Goal: Information Seeking & Learning: Learn about a topic

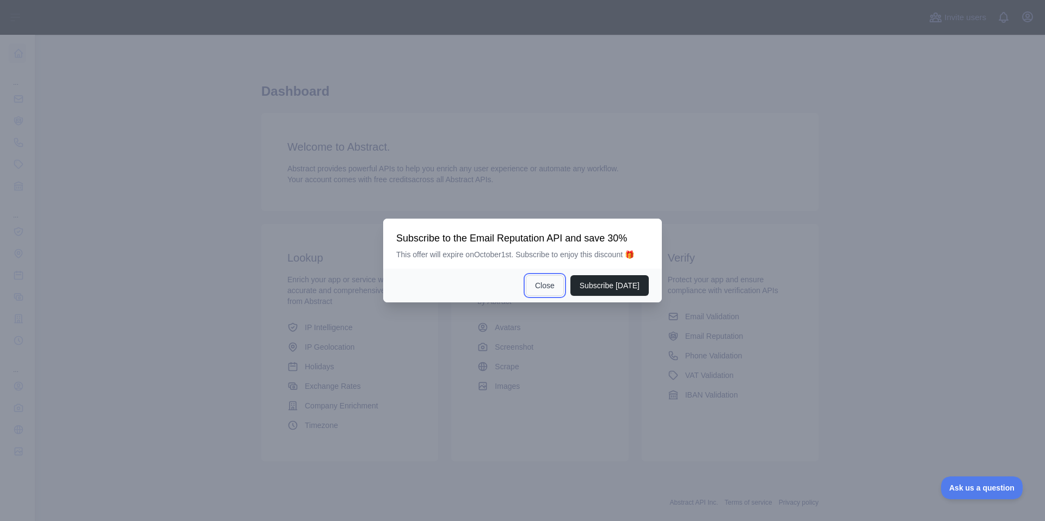
click at [547, 288] on button "Close" at bounding box center [545, 285] width 38 height 21
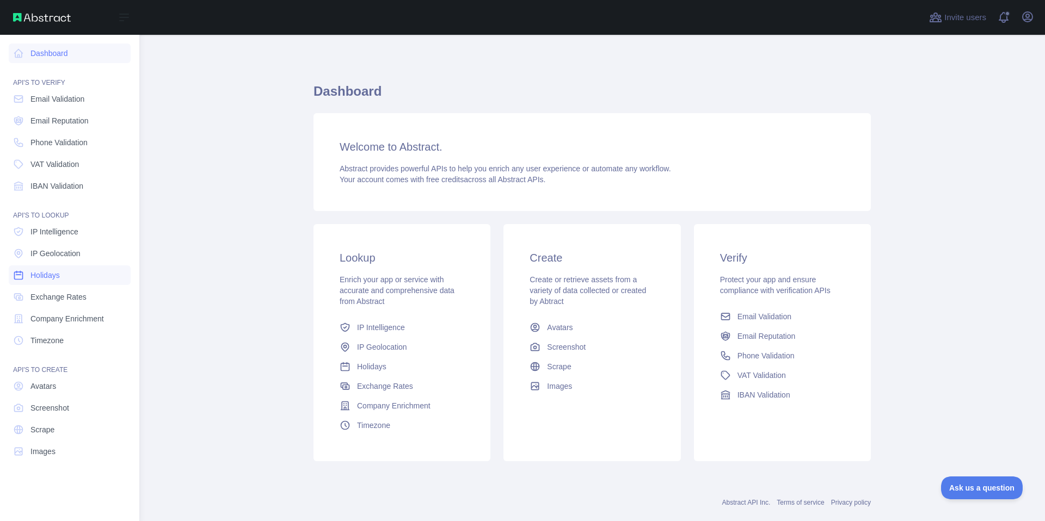
click at [66, 280] on link "Holidays" at bounding box center [70, 276] width 122 height 20
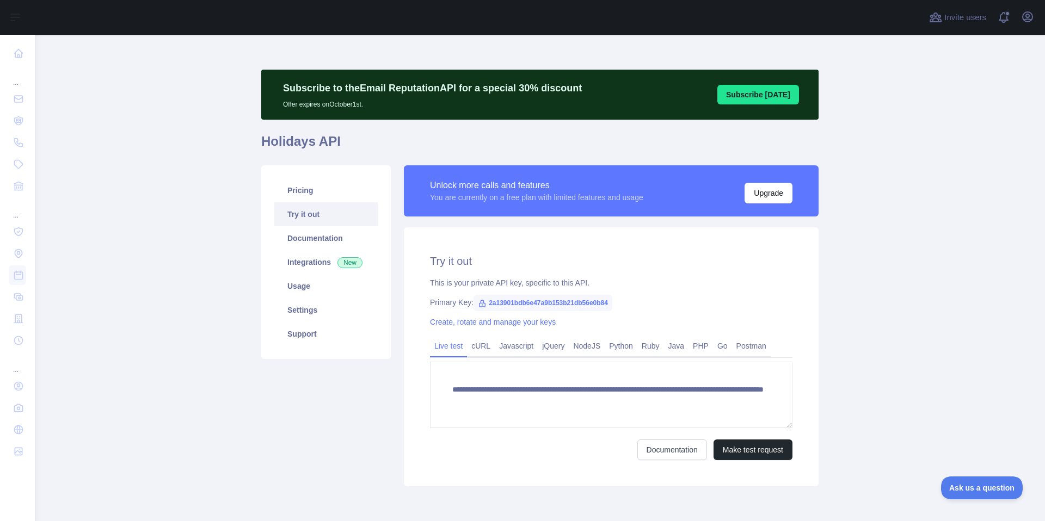
scroll to position [4, 0]
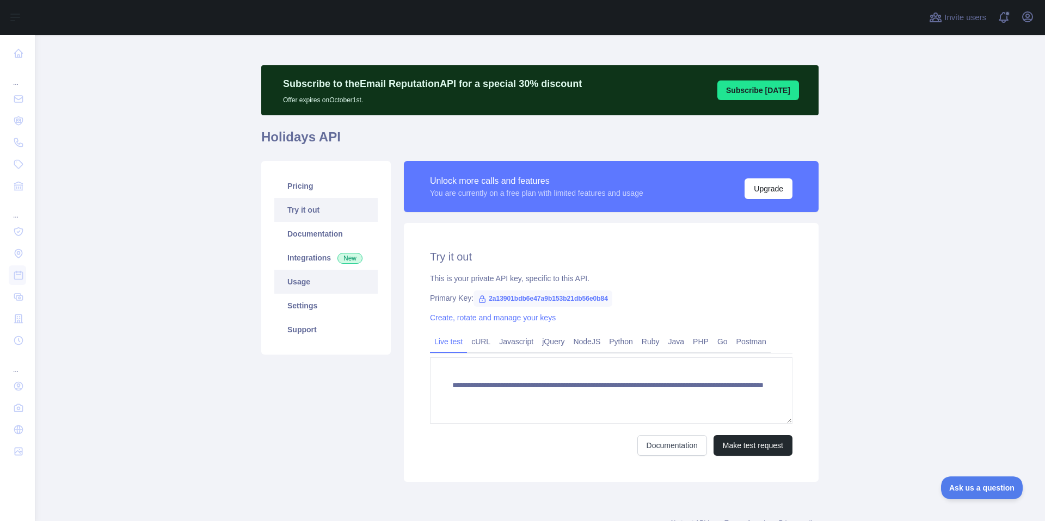
click at [326, 275] on link "Usage" at bounding box center [325, 282] width 103 height 24
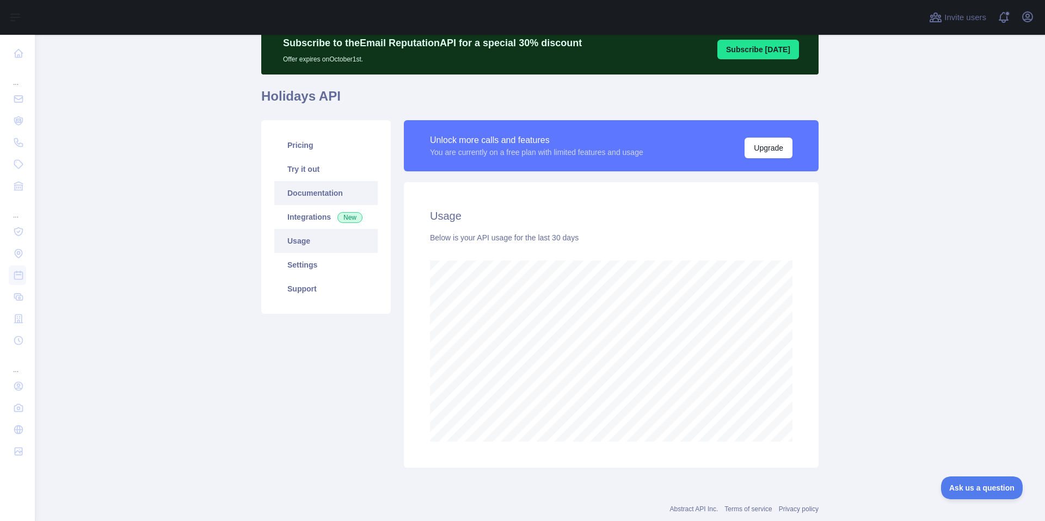
scroll to position [51, 0]
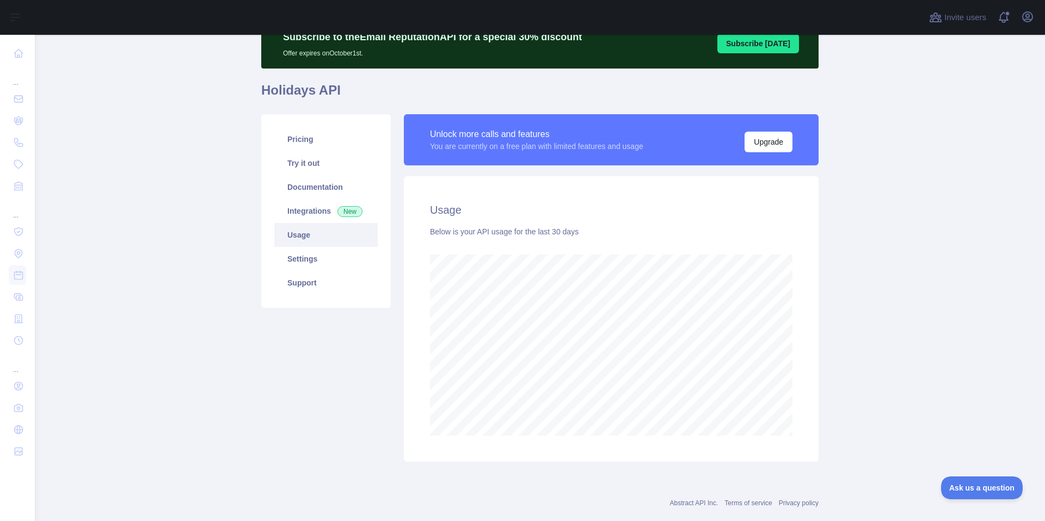
click at [300, 116] on div "Pricing Try it out Documentation Integrations New Usage Settings Support" at bounding box center [326, 211] width 130 height 194
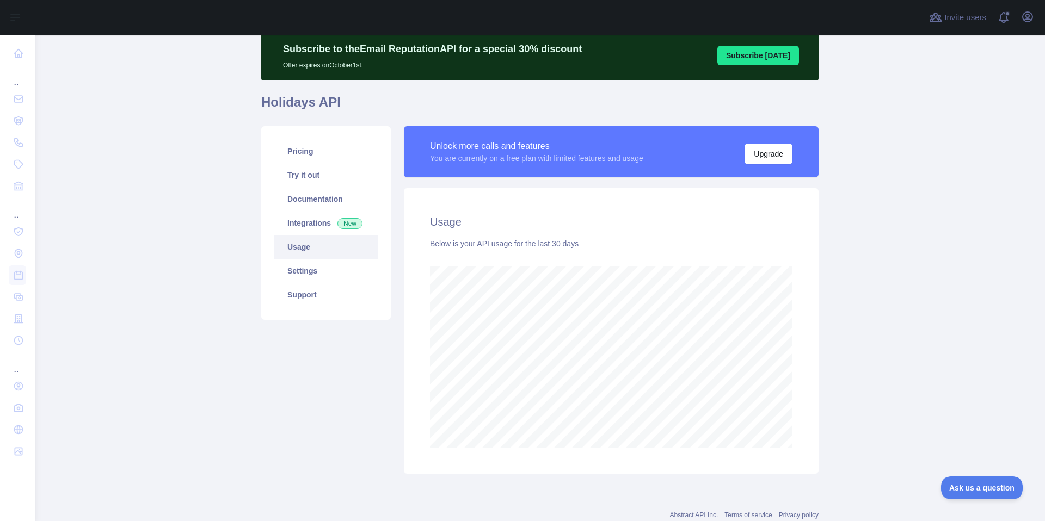
scroll to position [27, 0]
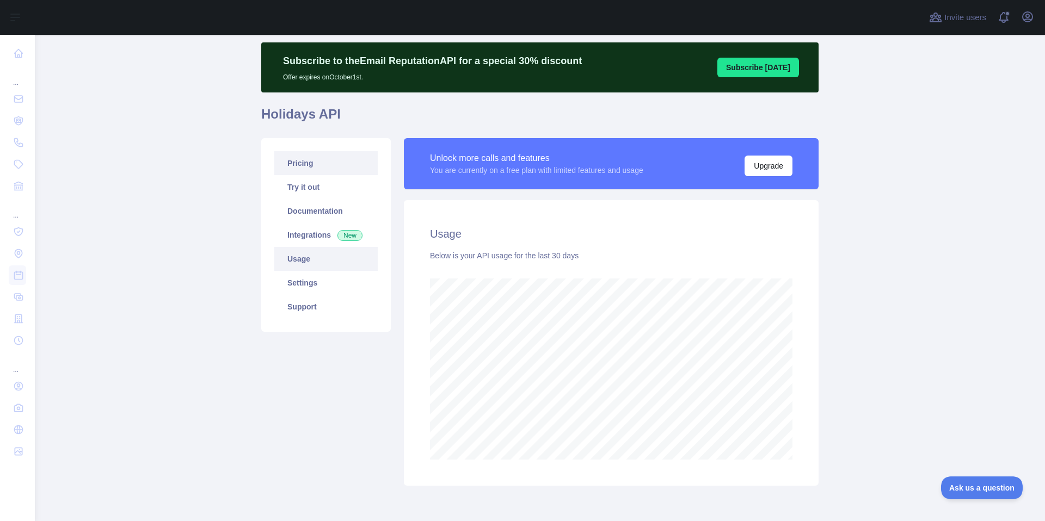
click at [324, 160] on link "Pricing" at bounding box center [325, 163] width 103 height 24
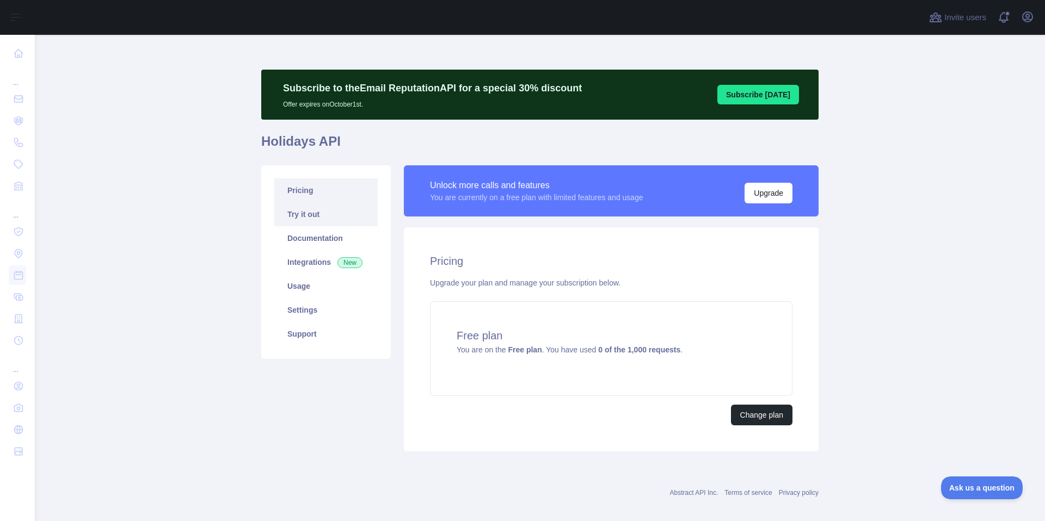
click at [318, 219] on link "Try it out" at bounding box center [325, 214] width 103 height 24
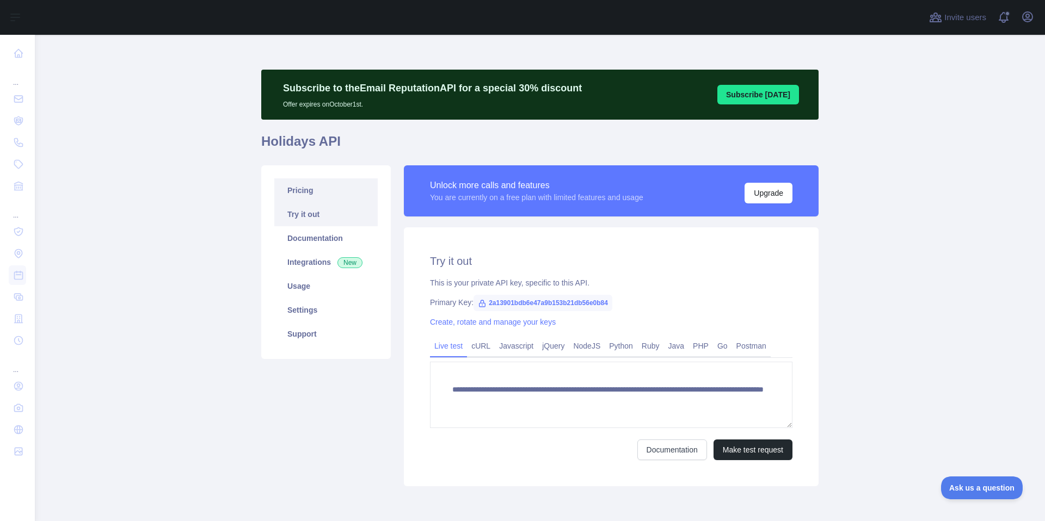
click at [316, 198] on link "Pricing" at bounding box center [325, 191] width 103 height 24
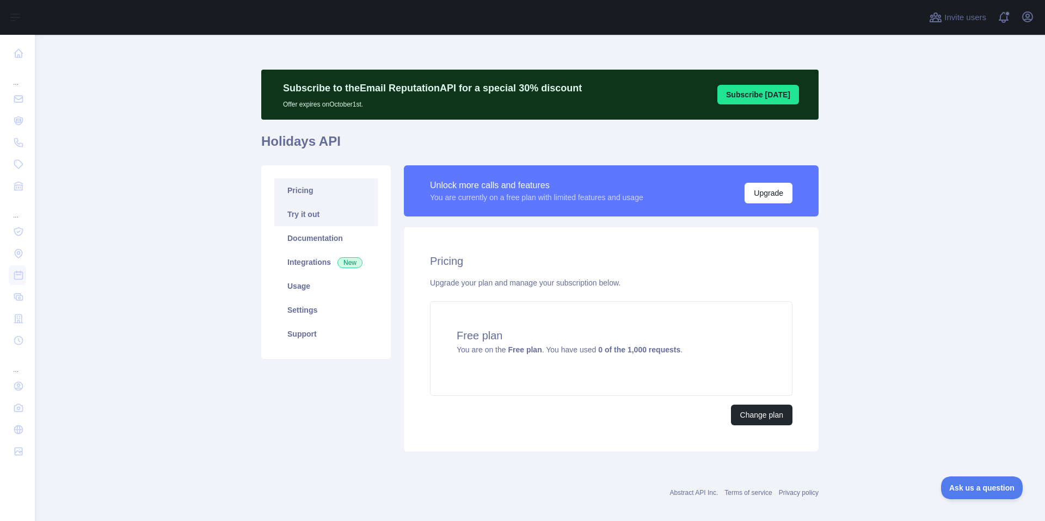
click at [316, 219] on link "Try it out" at bounding box center [325, 214] width 103 height 24
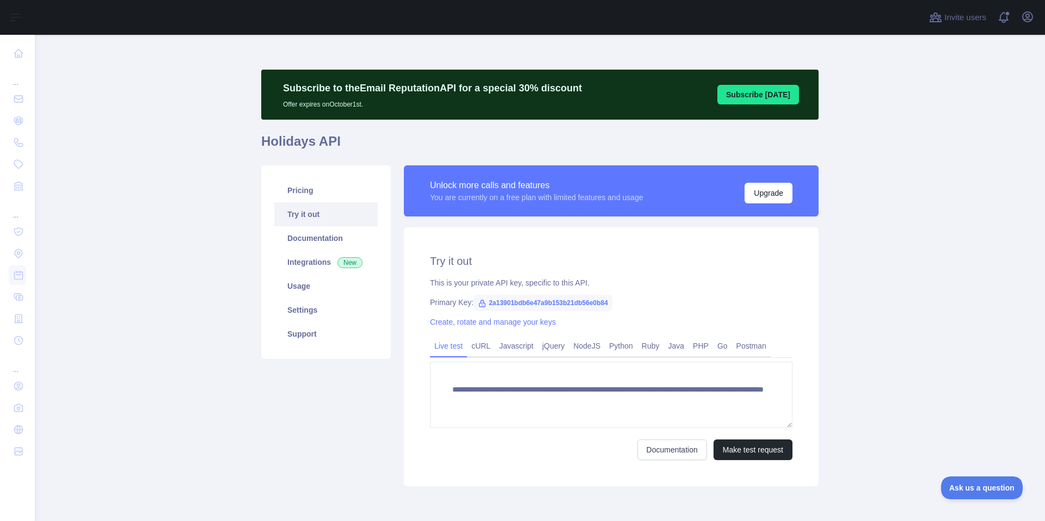
click at [527, 306] on span "2a13901bdb6e47a9b153b21db56e0b84" at bounding box center [543, 303] width 139 height 16
copy span "2a13901bdb6e47a9b153b21db56e0b84"
click at [1025, 20] on icon "button" at bounding box center [1028, 17] width 10 height 10
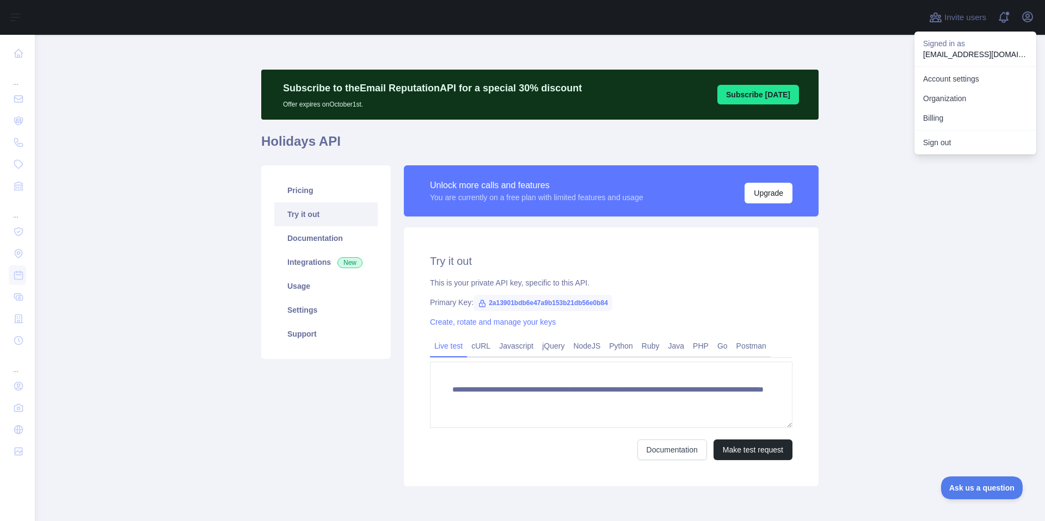
drag, startPoint x: 899, startPoint y: 265, endPoint x: 726, endPoint y: 71, distance: 259.8
click at [899, 265] on main "**********" at bounding box center [540, 278] width 1010 height 487
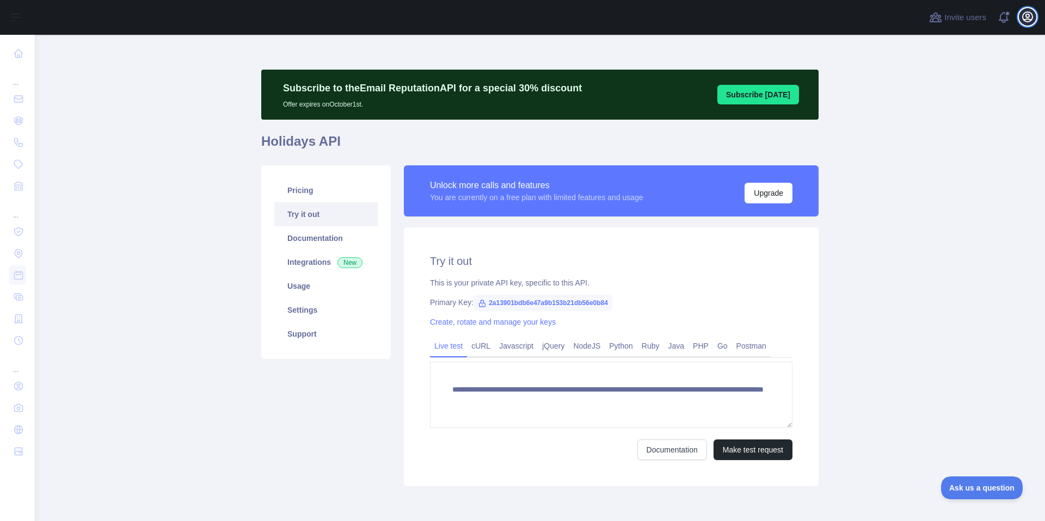
click at [1033, 14] on button "Open user menu" at bounding box center [1027, 16] width 17 height 17
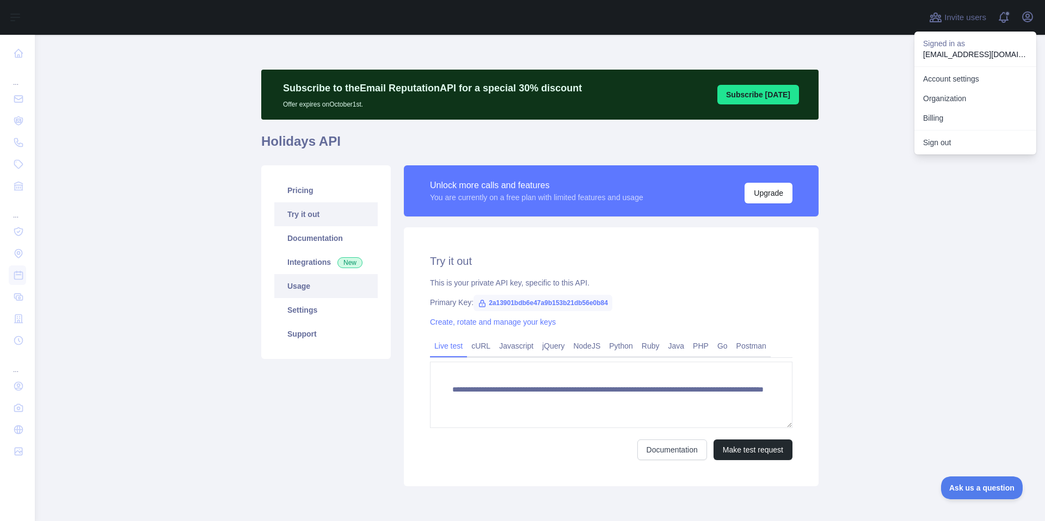
click at [296, 286] on link "Usage" at bounding box center [325, 286] width 103 height 24
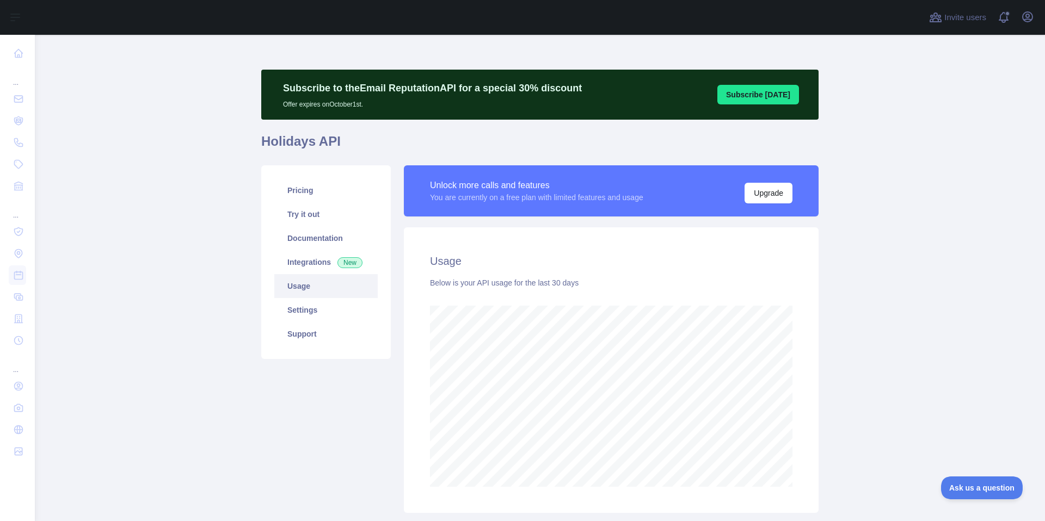
scroll to position [487, 1002]
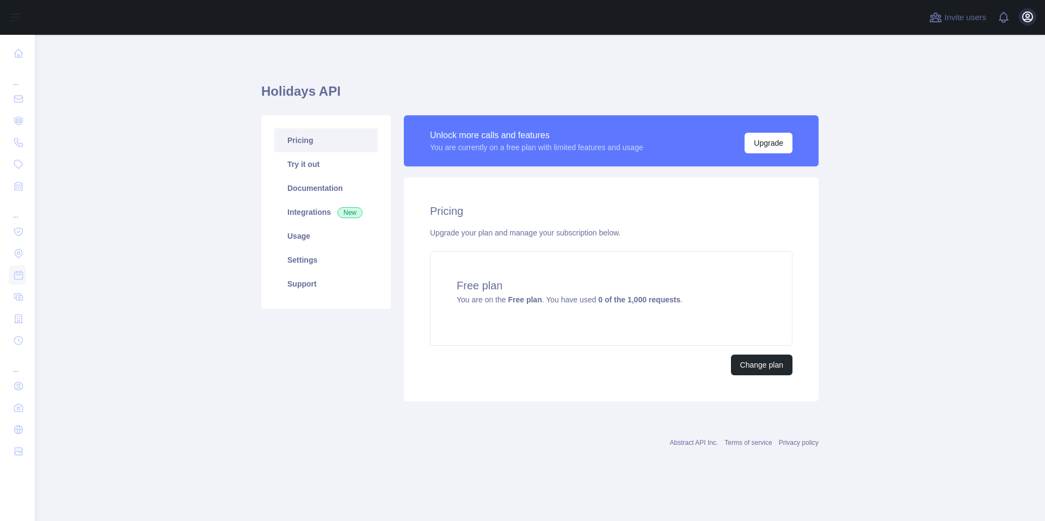
click at [1026, 20] on body "Open sidebar Open sidebar ... ... ... Invite users View notifications Open user…" at bounding box center [522, 260] width 1045 height 521
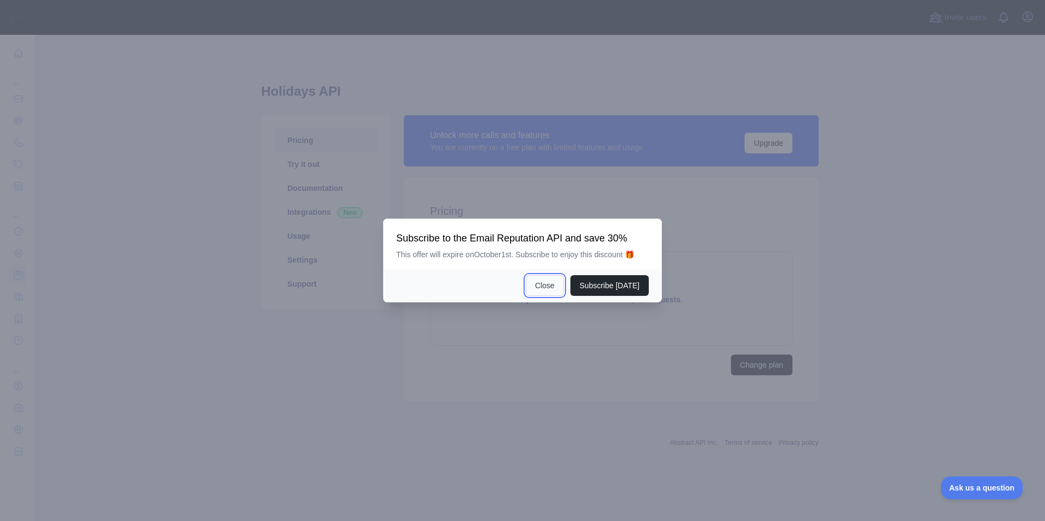
click at [539, 293] on button "Close" at bounding box center [545, 285] width 38 height 21
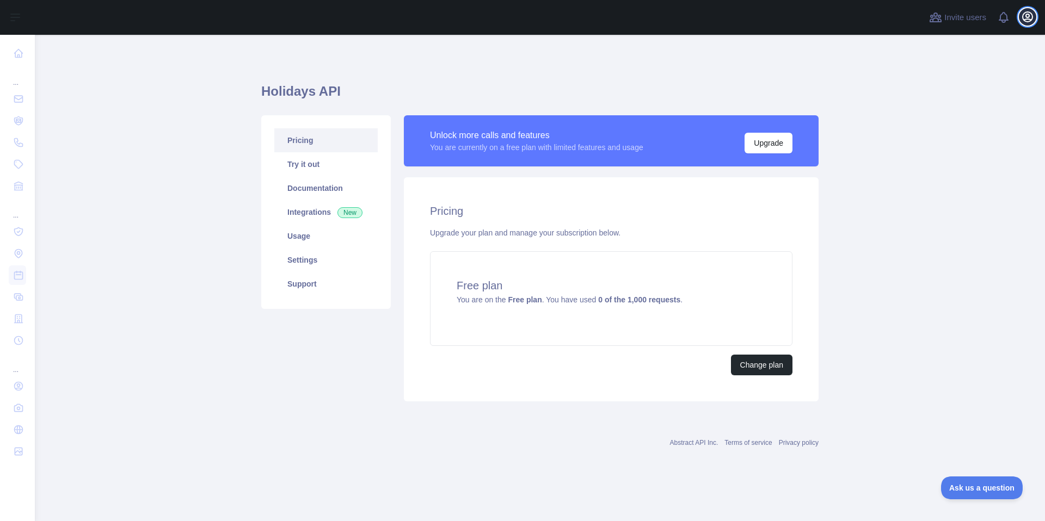
click at [1030, 16] on icon "button" at bounding box center [1027, 16] width 13 height 13
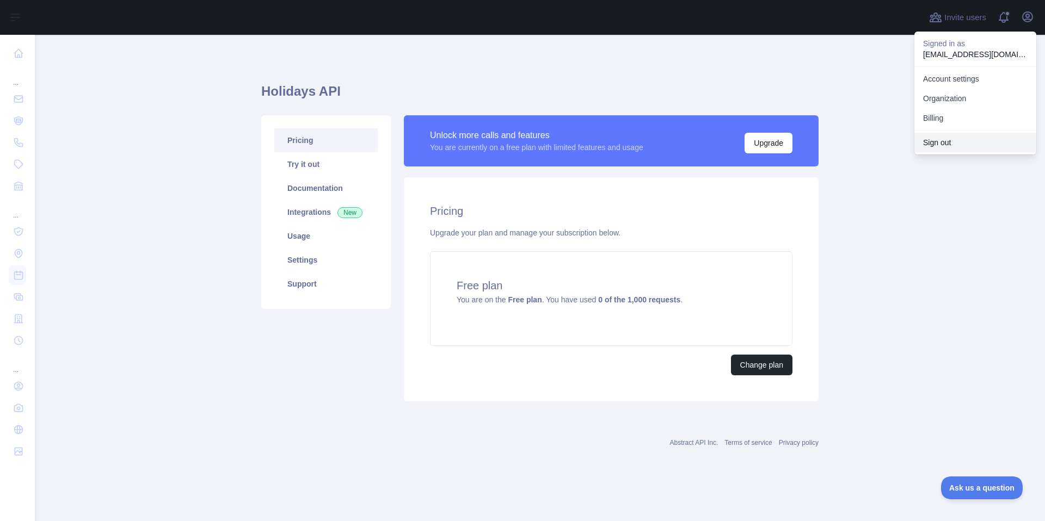
click at [950, 136] on button "Sign out" at bounding box center [975, 143] width 122 height 20
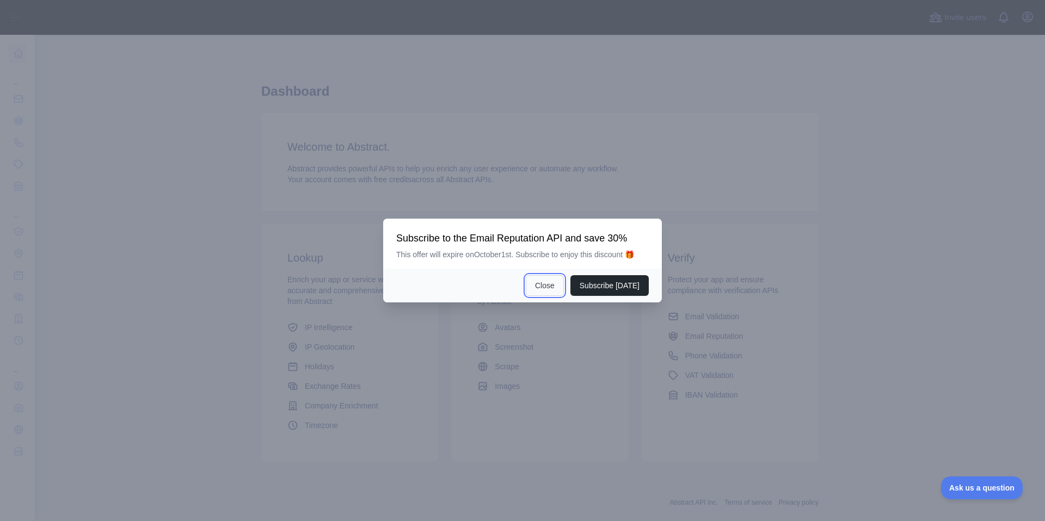
click at [541, 285] on button "Close" at bounding box center [545, 285] width 38 height 21
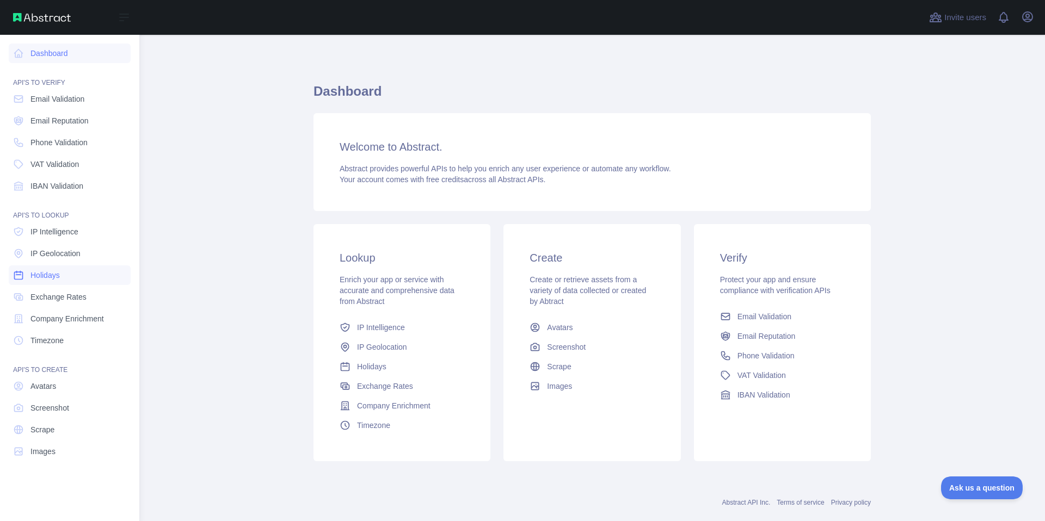
click at [56, 276] on span "Holidays" at bounding box center [44, 275] width 29 height 11
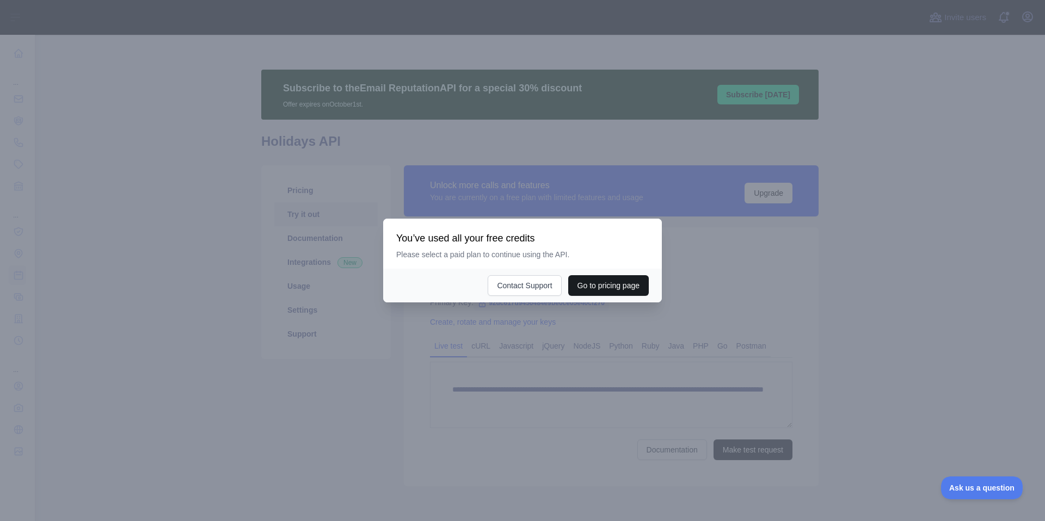
click at [585, 284] on button "Go to pricing page" at bounding box center [608, 285] width 81 height 21
click at [469, 205] on div at bounding box center [522, 260] width 1045 height 521
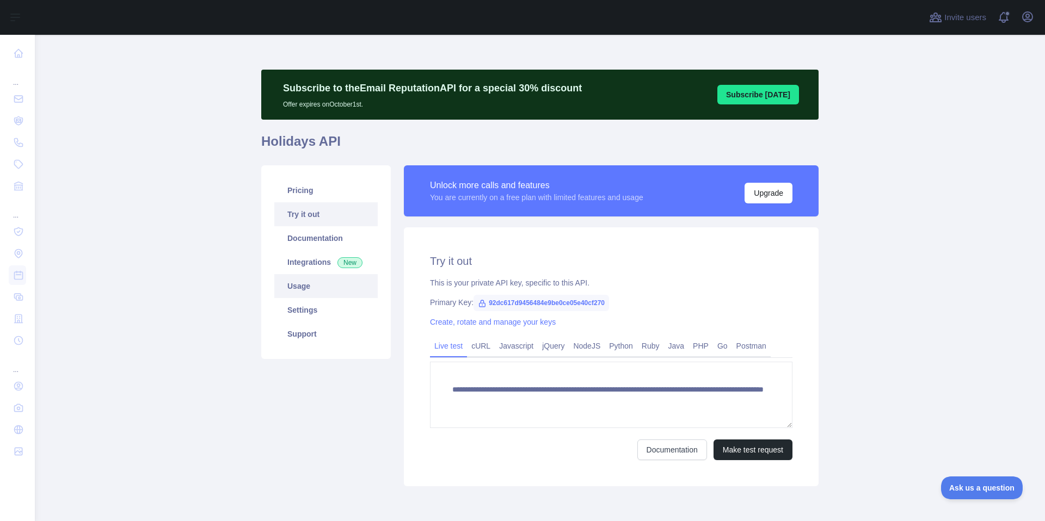
click at [329, 285] on link "Usage" at bounding box center [325, 286] width 103 height 24
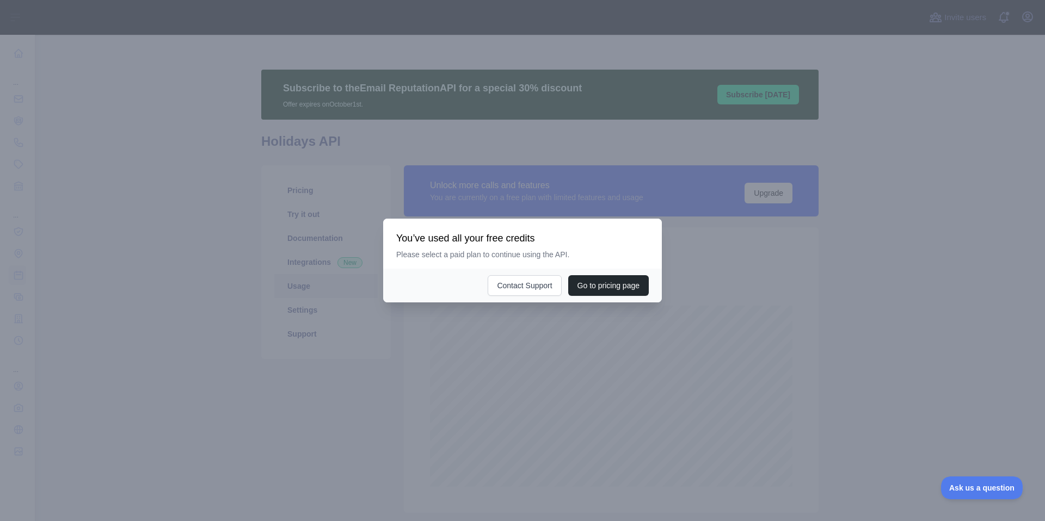
scroll to position [487, 1002]
click at [627, 191] on div at bounding box center [522, 260] width 1045 height 521
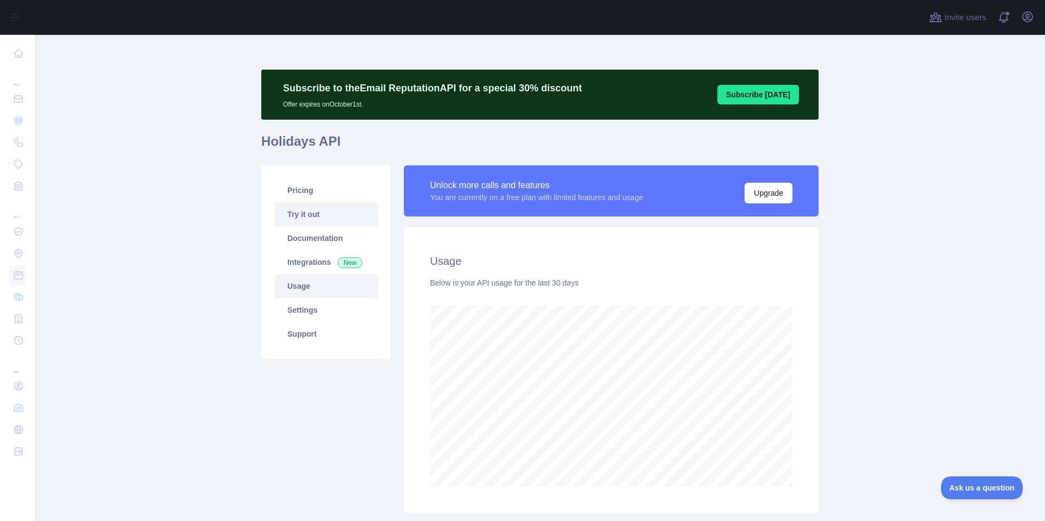
click at [311, 217] on link "Try it out" at bounding box center [325, 214] width 103 height 24
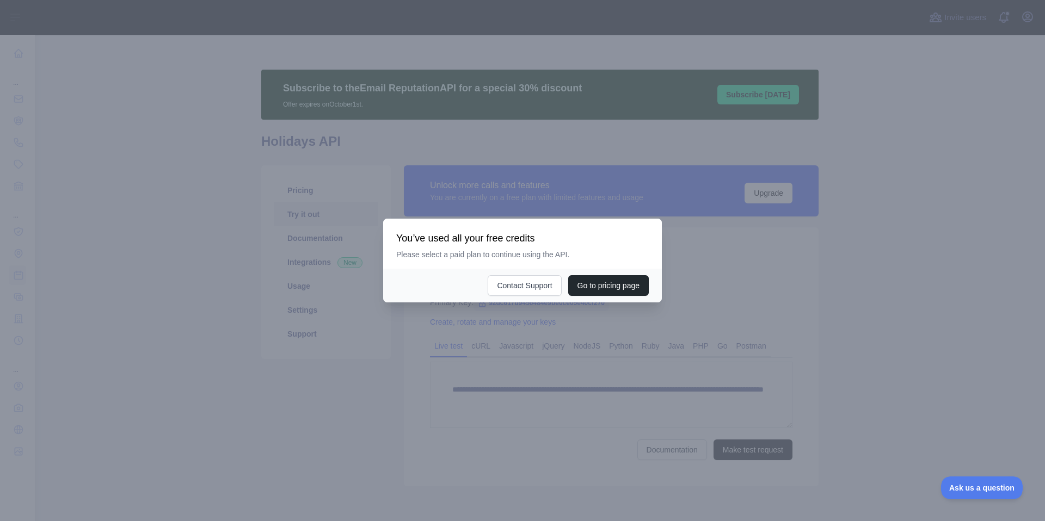
click at [754, 240] on div at bounding box center [522, 260] width 1045 height 521
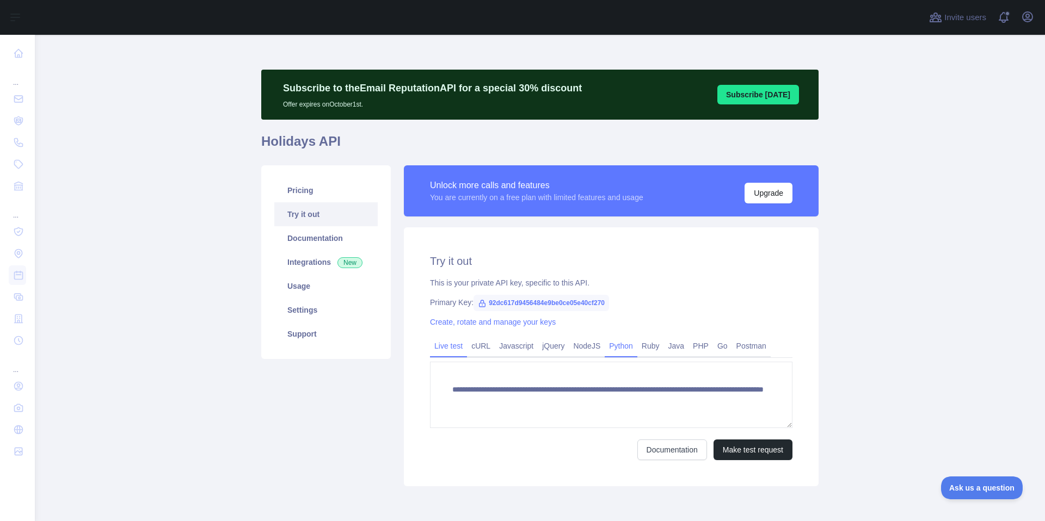
click at [624, 347] on link "Python" at bounding box center [621, 345] width 33 height 17
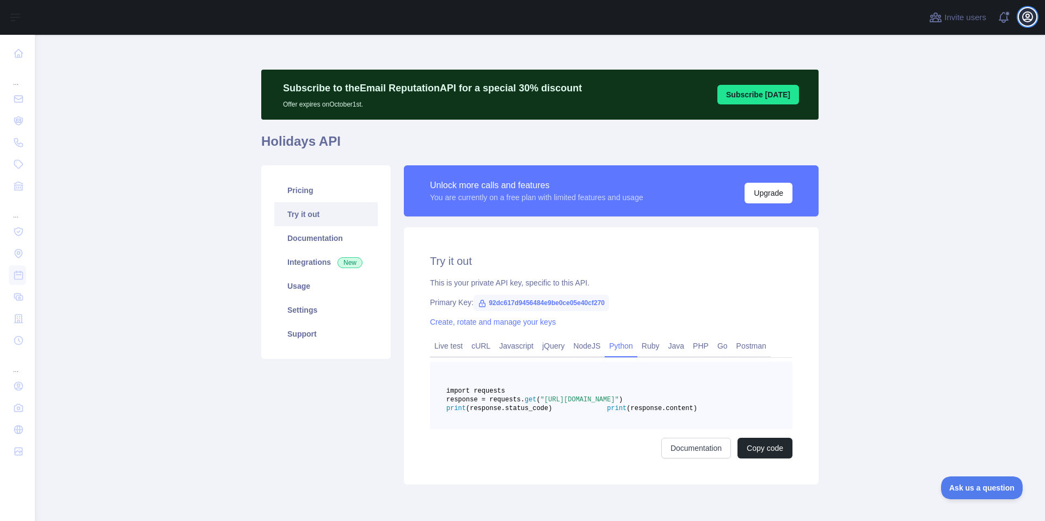
click at [1026, 17] on icon "button" at bounding box center [1027, 16] width 13 height 13
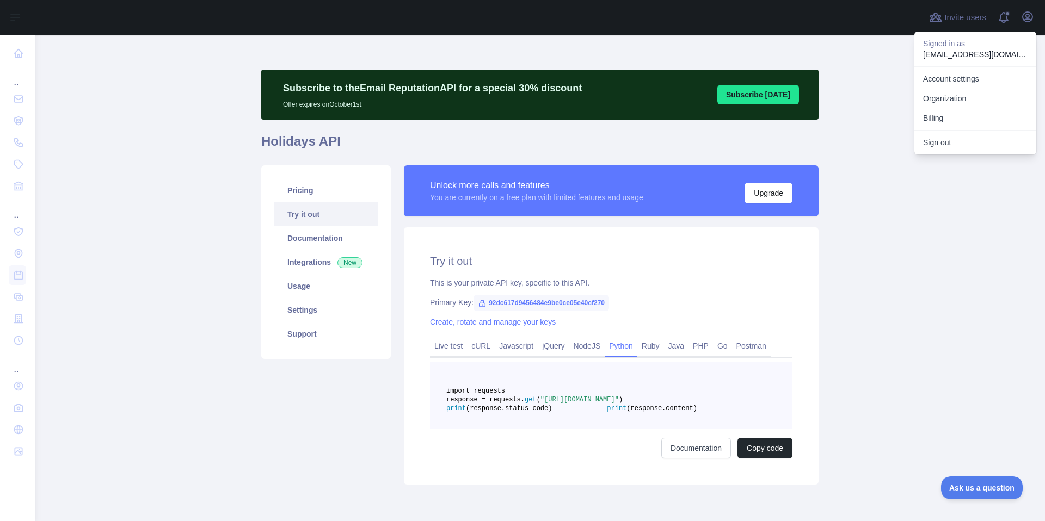
click at [1000, 192] on main "Subscribe to the Email Reputation API for a special 30 % discount Offer expires…" at bounding box center [540, 278] width 1010 height 487
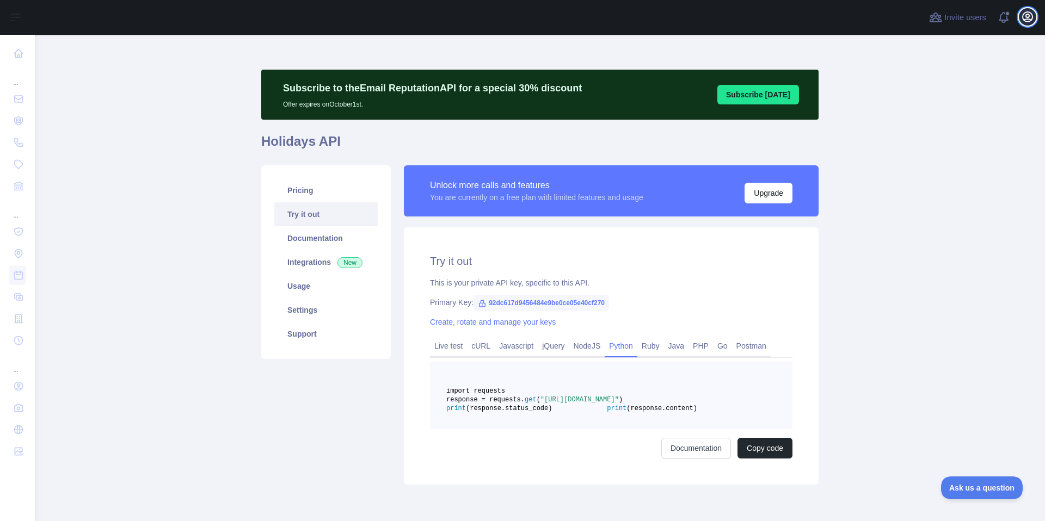
click at [1028, 15] on icon "button" at bounding box center [1027, 16] width 13 height 13
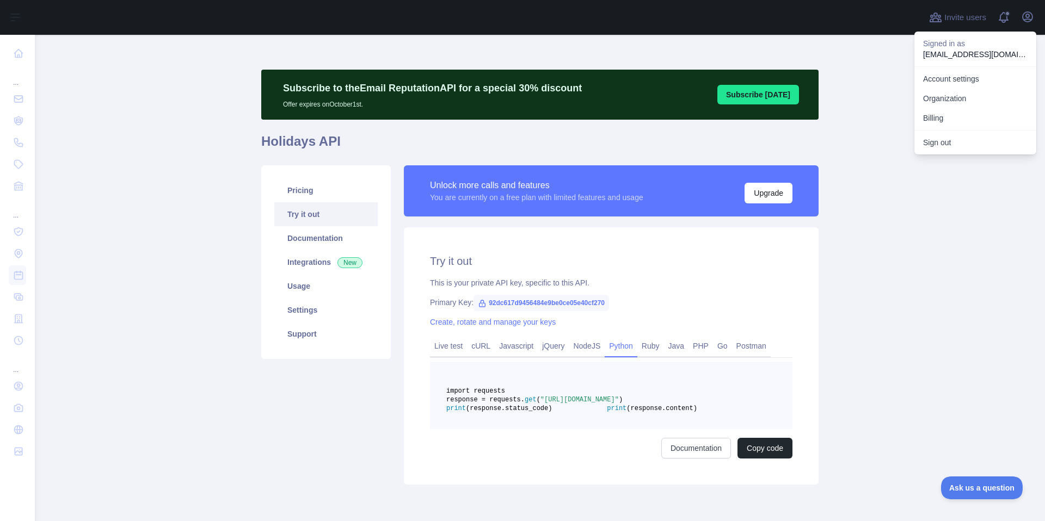
click at [939, 223] on main "Subscribe to the Email Reputation API for a special 30 % discount Offer expires…" at bounding box center [540, 278] width 1010 height 487
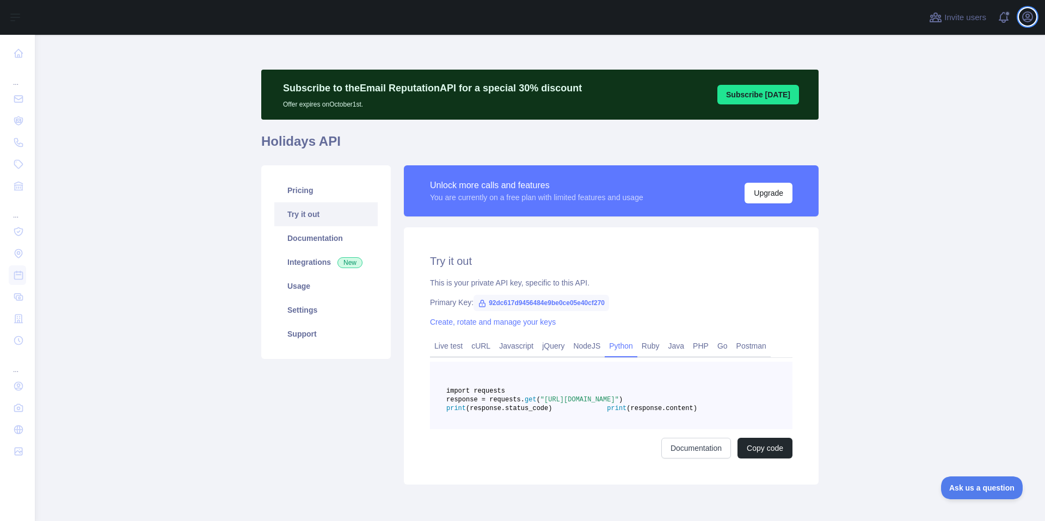
scroll to position [24, 0]
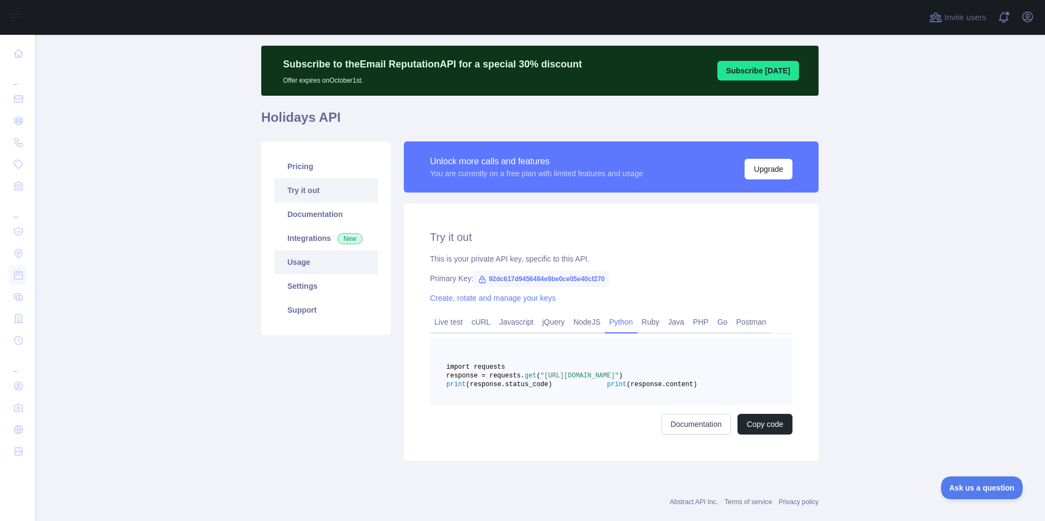
click at [321, 258] on link "Usage" at bounding box center [325, 262] width 103 height 24
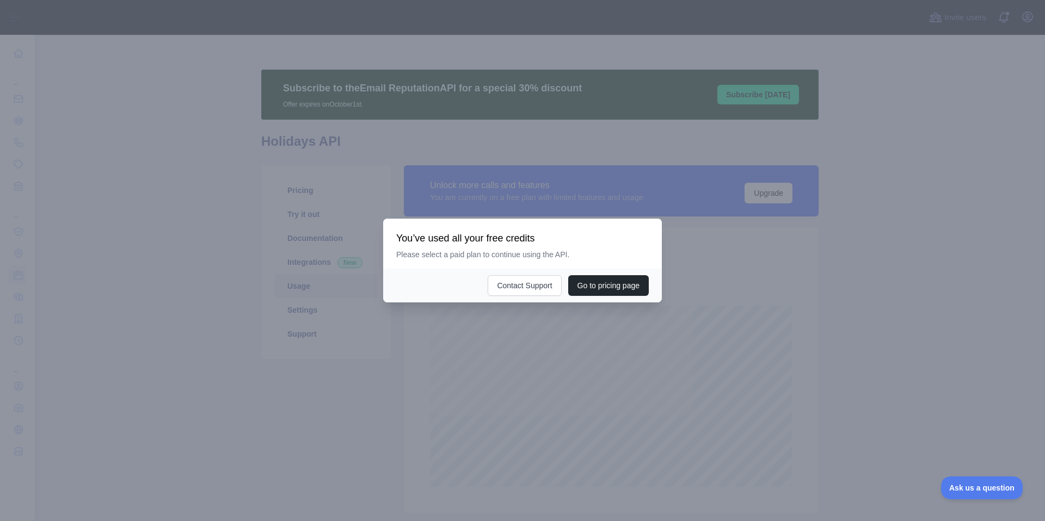
scroll to position [487, 1002]
click at [573, 181] on div at bounding box center [522, 260] width 1045 height 521
